Goal: Navigation & Orientation: Find specific page/section

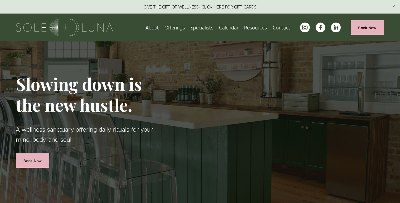
click at [206, 25] on link "Specialists" at bounding box center [202, 27] width 23 height 9
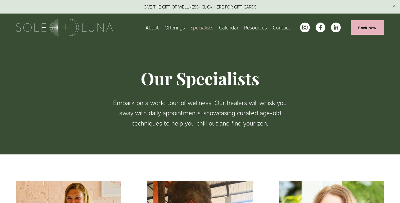
click at [0, 0] on span "Rituals" at bounding box center [0, 0] width 0 height 0
